Goal: Task Accomplishment & Management: Complete application form

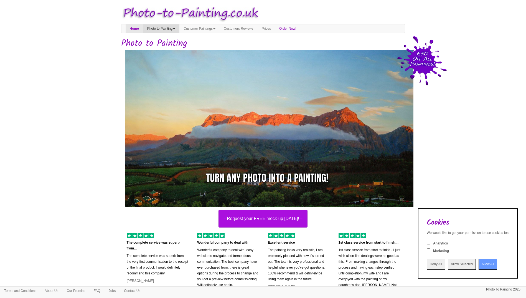
click at [172, 31] on link "Photo to Painting" at bounding box center [161, 28] width 36 height 8
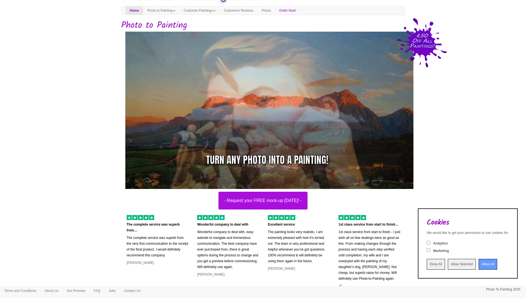
scroll to position [28, 0]
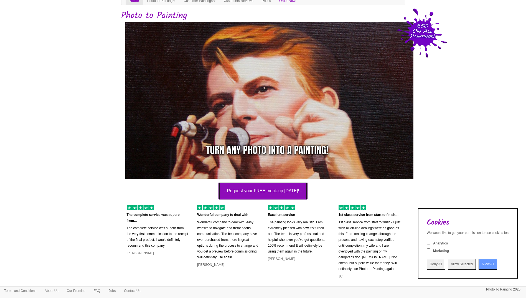
click at [286, 193] on button "- Request your FREE mock-up today! -" at bounding box center [262, 191] width 89 height 18
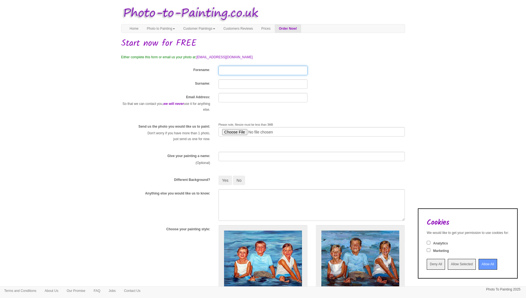
click at [245, 75] on input "Forename" at bounding box center [262, 70] width 89 height 9
type input "[PERSON_NAME]"
click at [431, 265] on input "Deny All" at bounding box center [435, 264] width 18 height 11
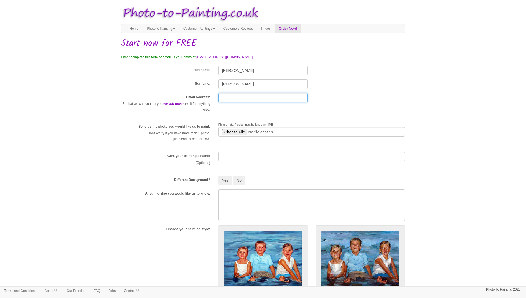
click at [260, 100] on input "text" at bounding box center [262, 97] width 89 height 9
type input "[EMAIL_ADDRESS][DOMAIN_NAME]"
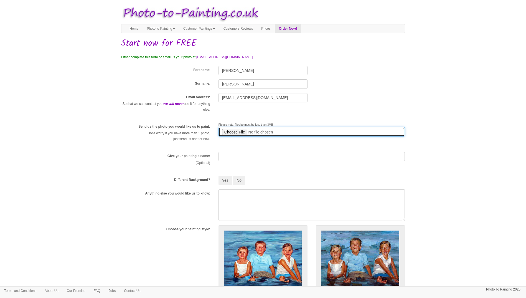
click at [240, 131] on input "file" at bounding box center [311, 131] width 186 height 9
type input "C:\fakepath\Fam pic.JPG"
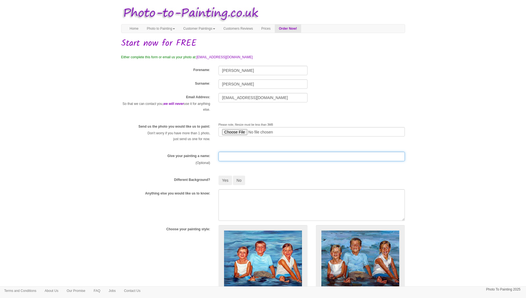
click at [229, 157] on input "text" at bounding box center [311, 156] width 186 height 9
type input "FAmily puic"
click at [239, 180] on button "No" at bounding box center [239, 179] width 12 height 9
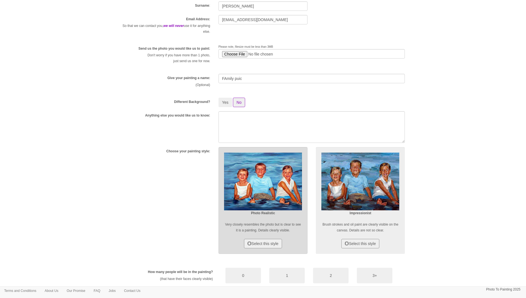
scroll to position [83, 0]
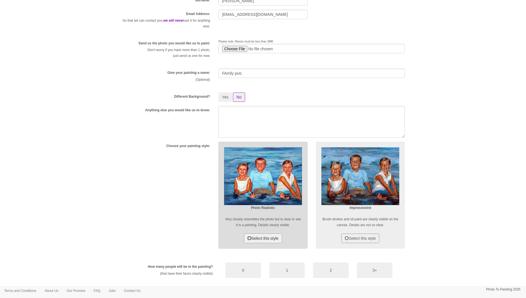
click at [270, 233] on button "Select this style" at bounding box center [263, 237] width 38 height 9
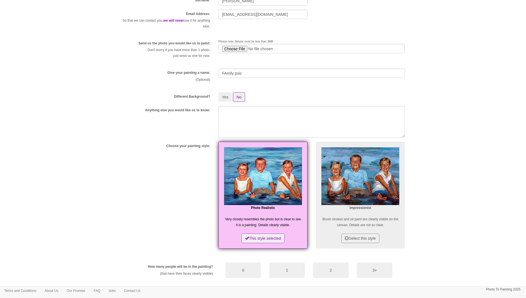
scroll to position [139, 0]
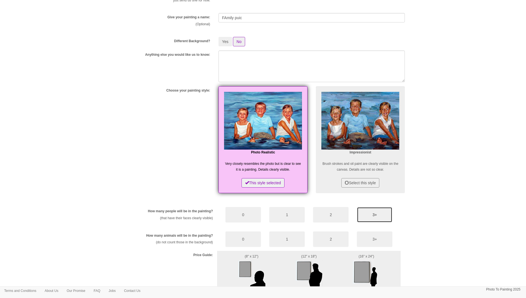
click at [380, 216] on button "3+" at bounding box center [374, 215] width 35 height 16
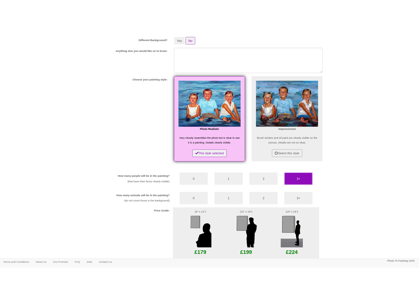
scroll to position [222, 0]
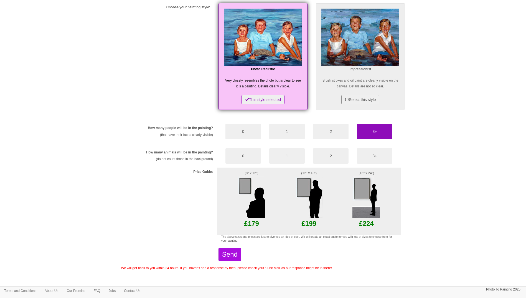
click at [374, 181] on img at bounding box center [366, 197] width 28 height 42
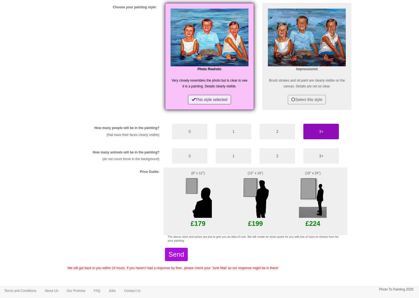
click at [264, 186] on img at bounding box center [255, 197] width 28 height 42
click at [261, 173] on p "(12" x 18")" at bounding box center [255, 173] width 38 height 6
click at [257, 199] on img at bounding box center [255, 197] width 28 height 42
click at [185, 257] on button "Send" at bounding box center [176, 253] width 23 height 13
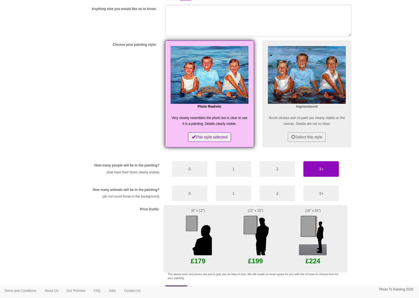
scroll to position [83, 0]
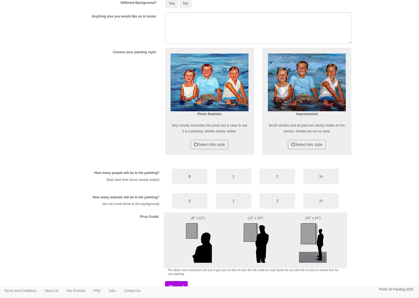
scroll to position [215, 0]
